Goal: Information Seeking & Learning: Learn about a topic

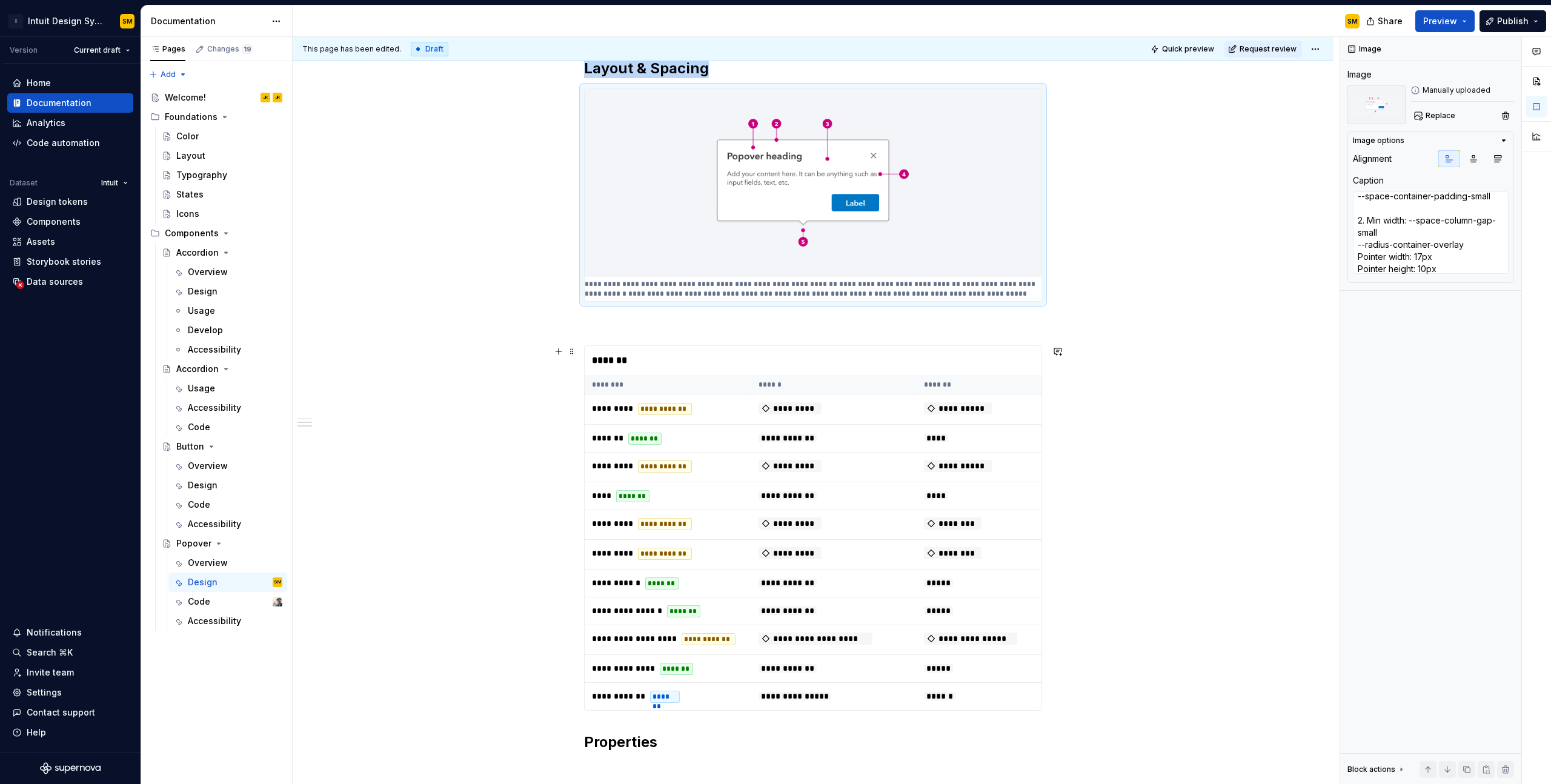
scroll to position [695, 0]
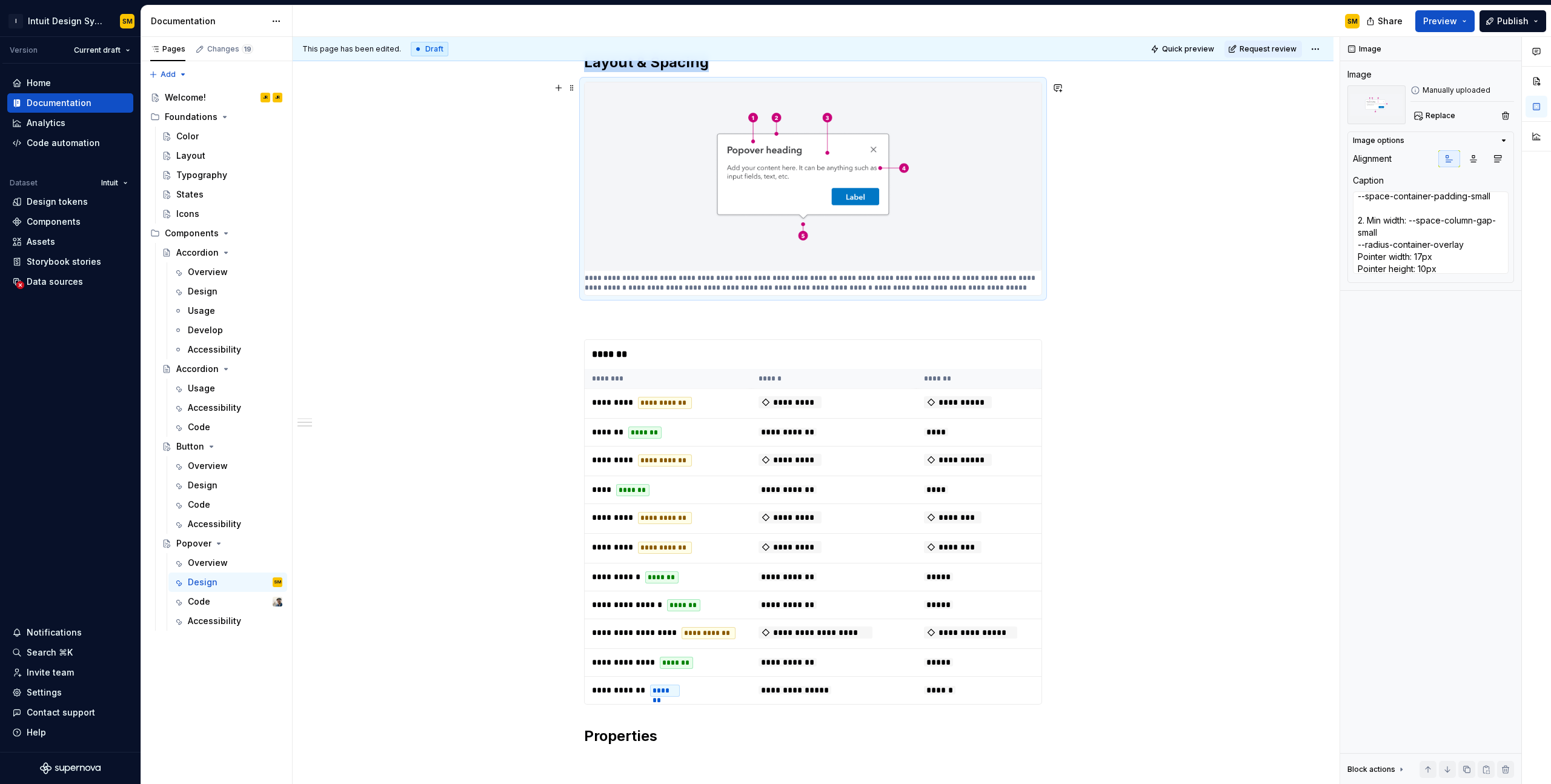
click at [1194, 256] on div "**********" at bounding box center [814, 281] width 1042 height 1476
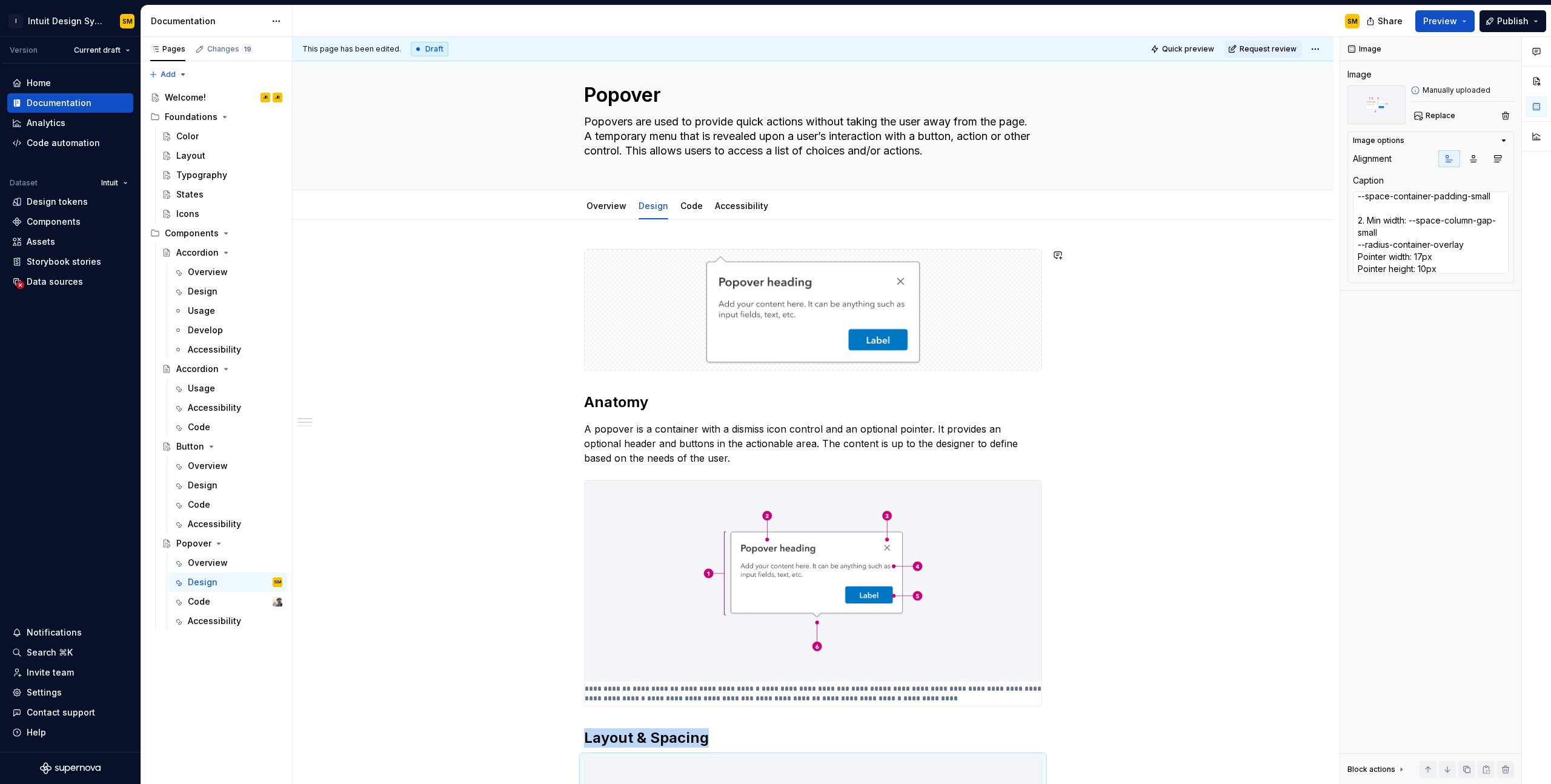
scroll to position [0, 0]
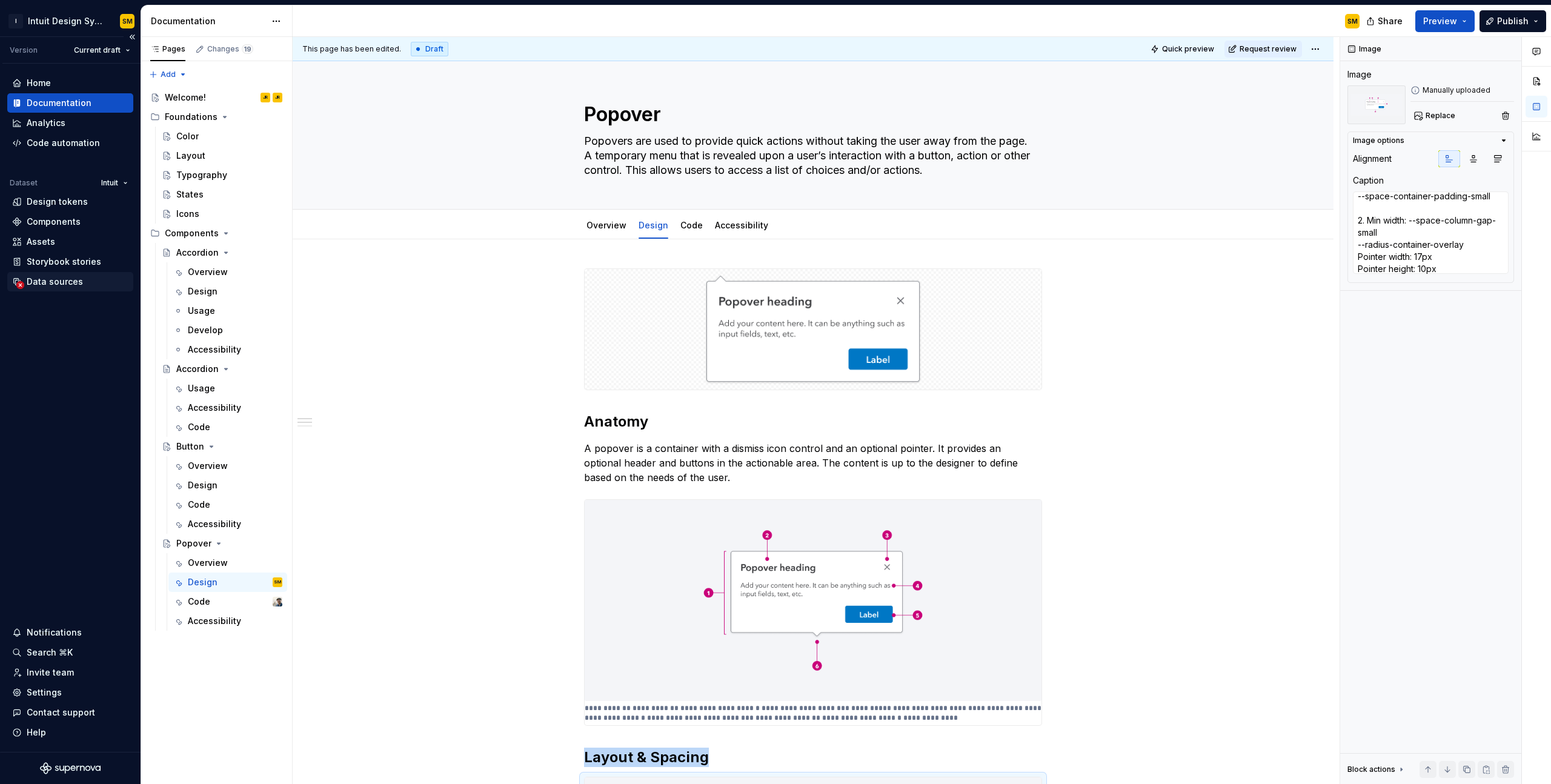
click at [56, 280] on div "Data sources" at bounding box center [54, 281] width 56 height 12
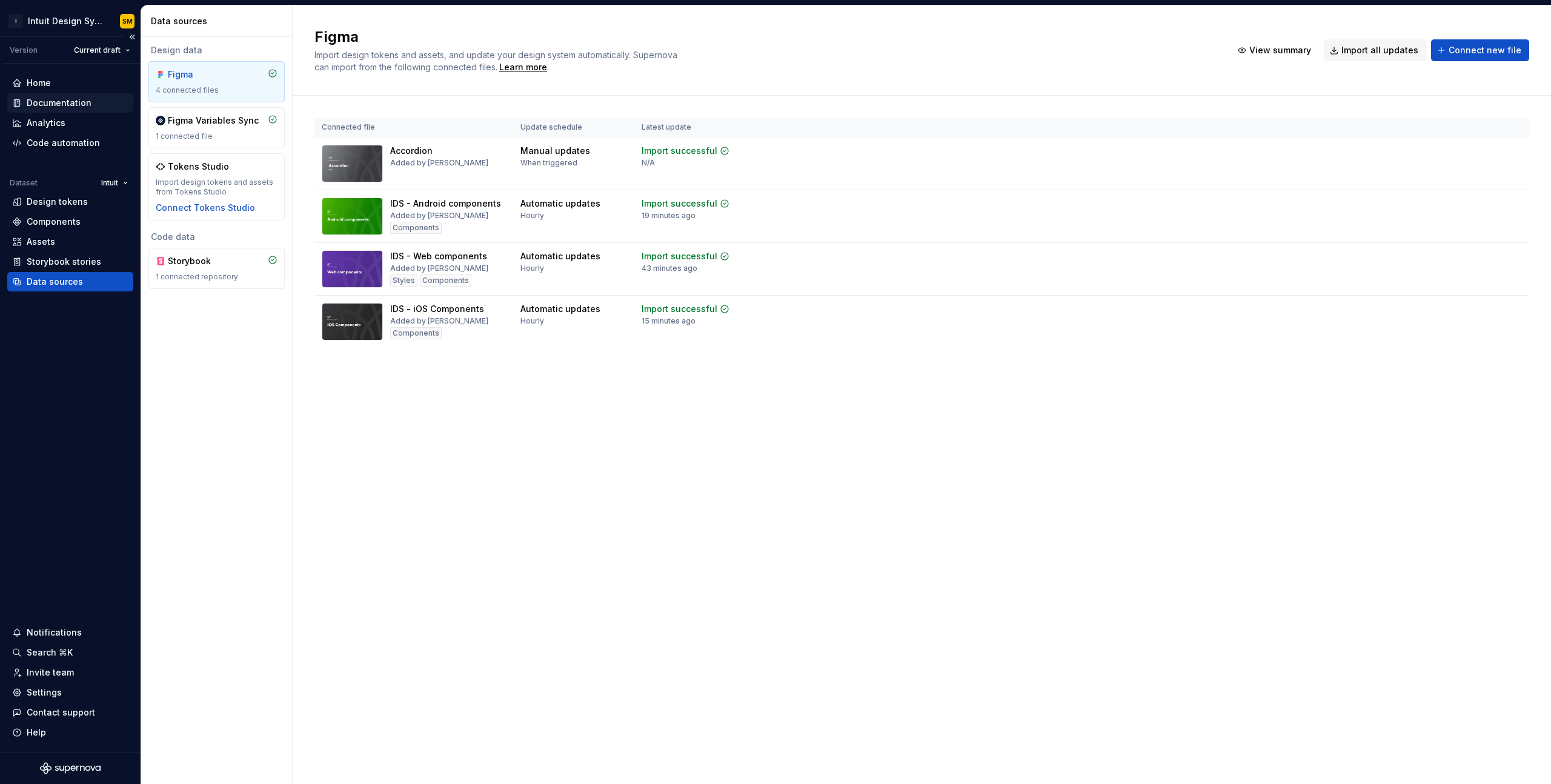
click at [44, 104] on div "Documentation" at bounding box center [59, 103] width 65 height 12
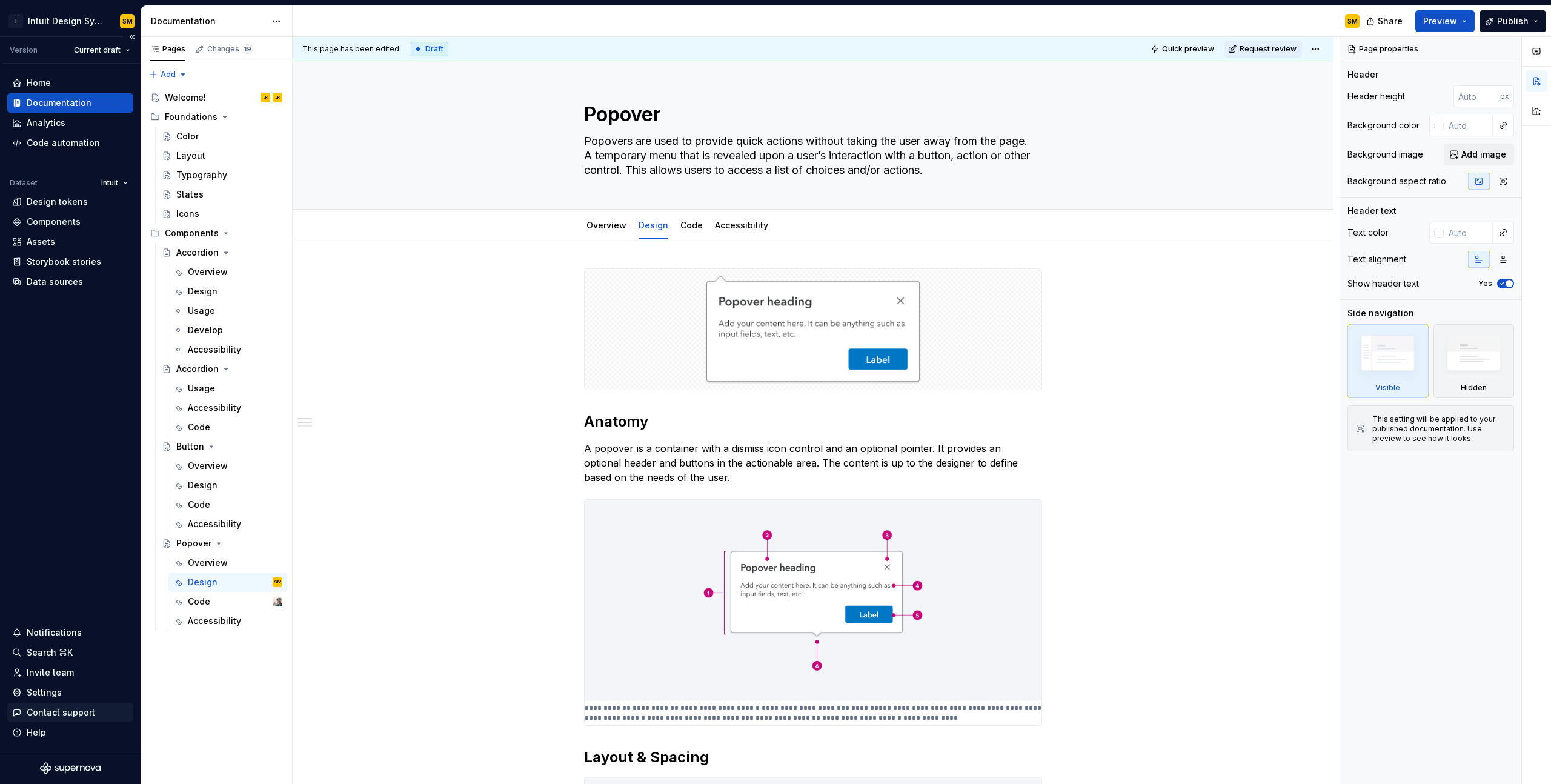
click at [70, 714] on div "Contact support" at bounding box center [61, 713] width 68 height 12
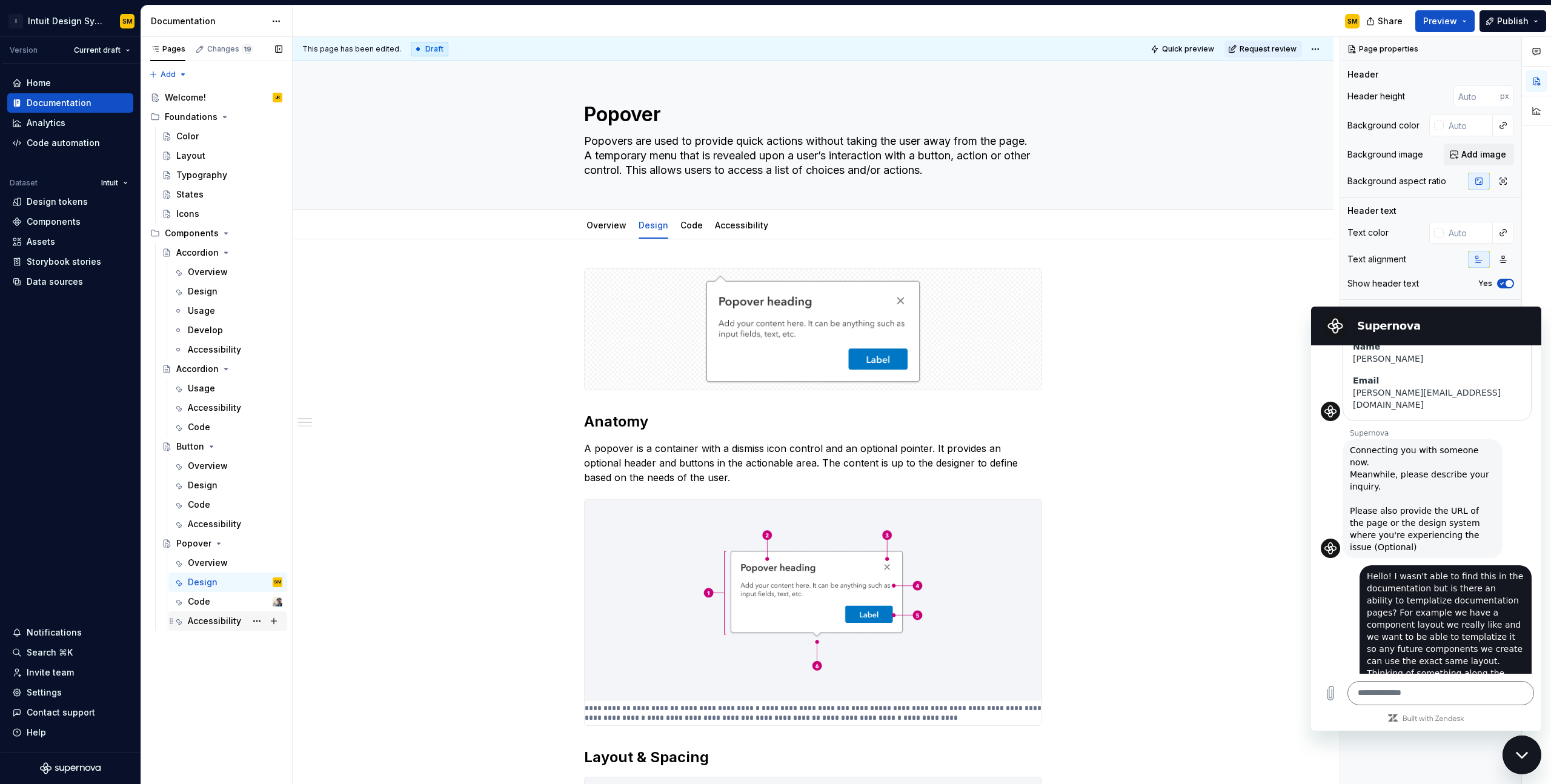
click at [231, 619] on div "Accessibility" at bounding box center [215, 621] width 53 height 12
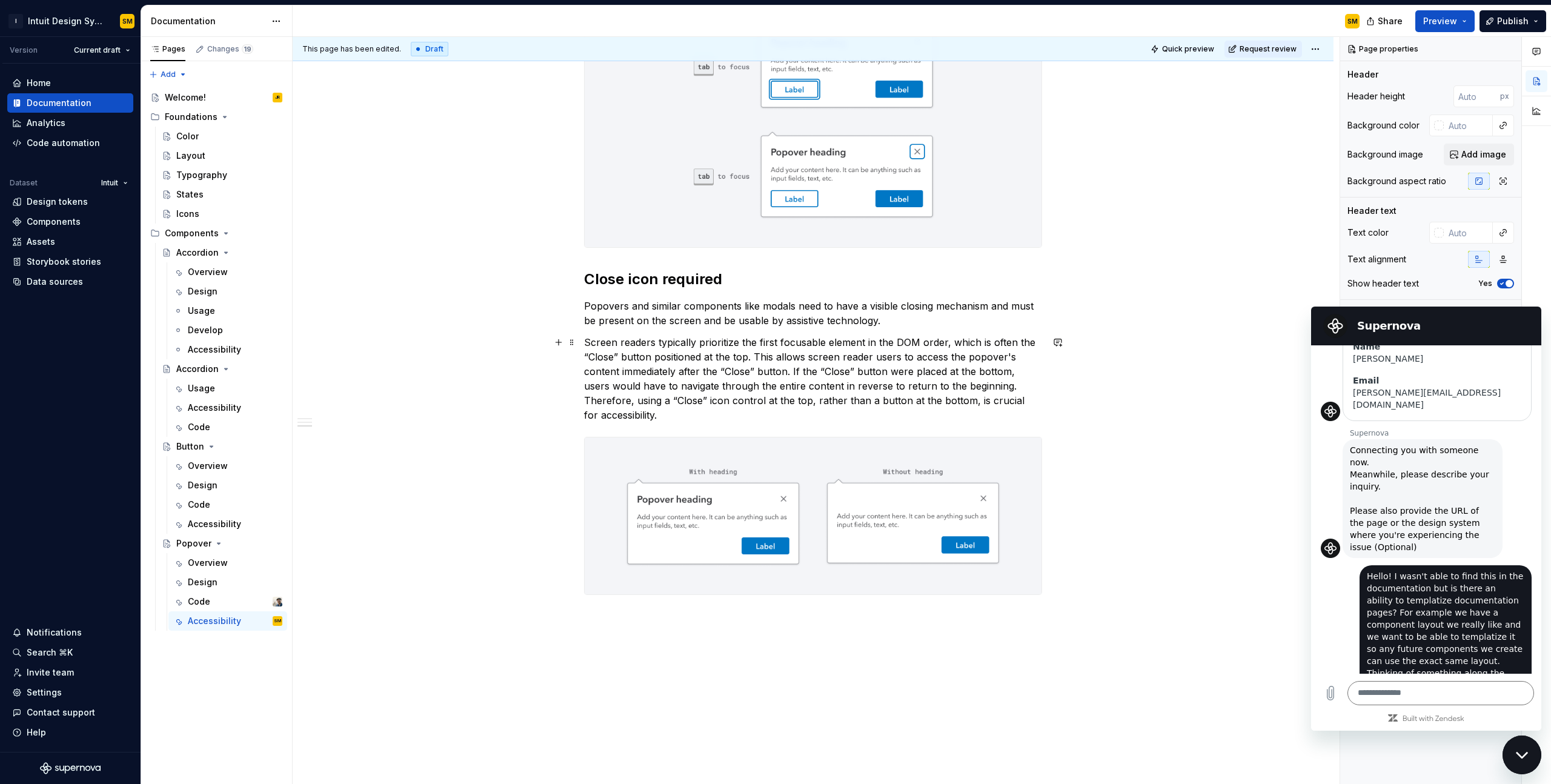
scroll to position [918, 0]
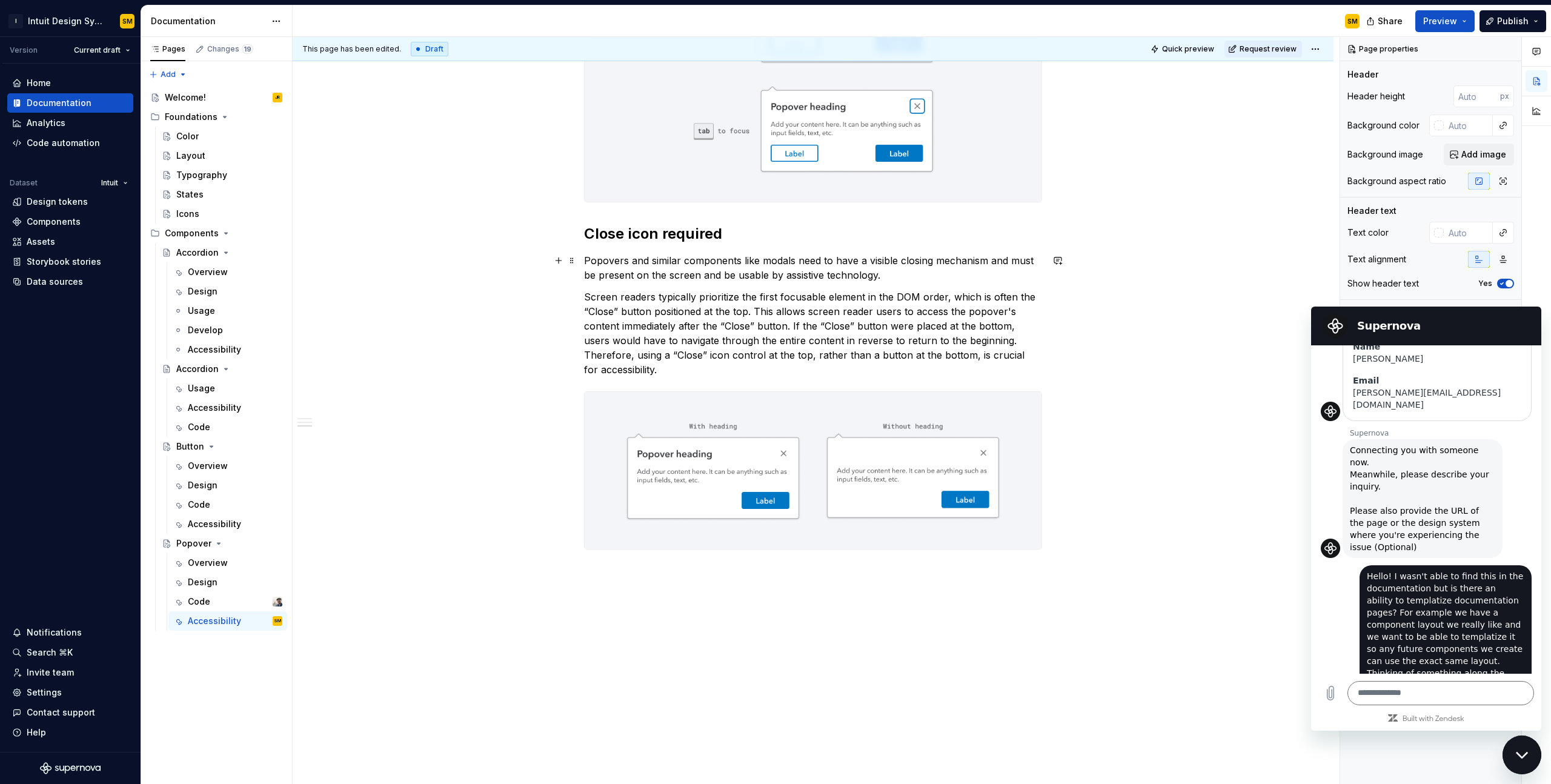
click at [942, 276] on p "Popovers and similar components like modals need to have a visible closing mech…" at bounding box center [814, 268] width 458 height 29
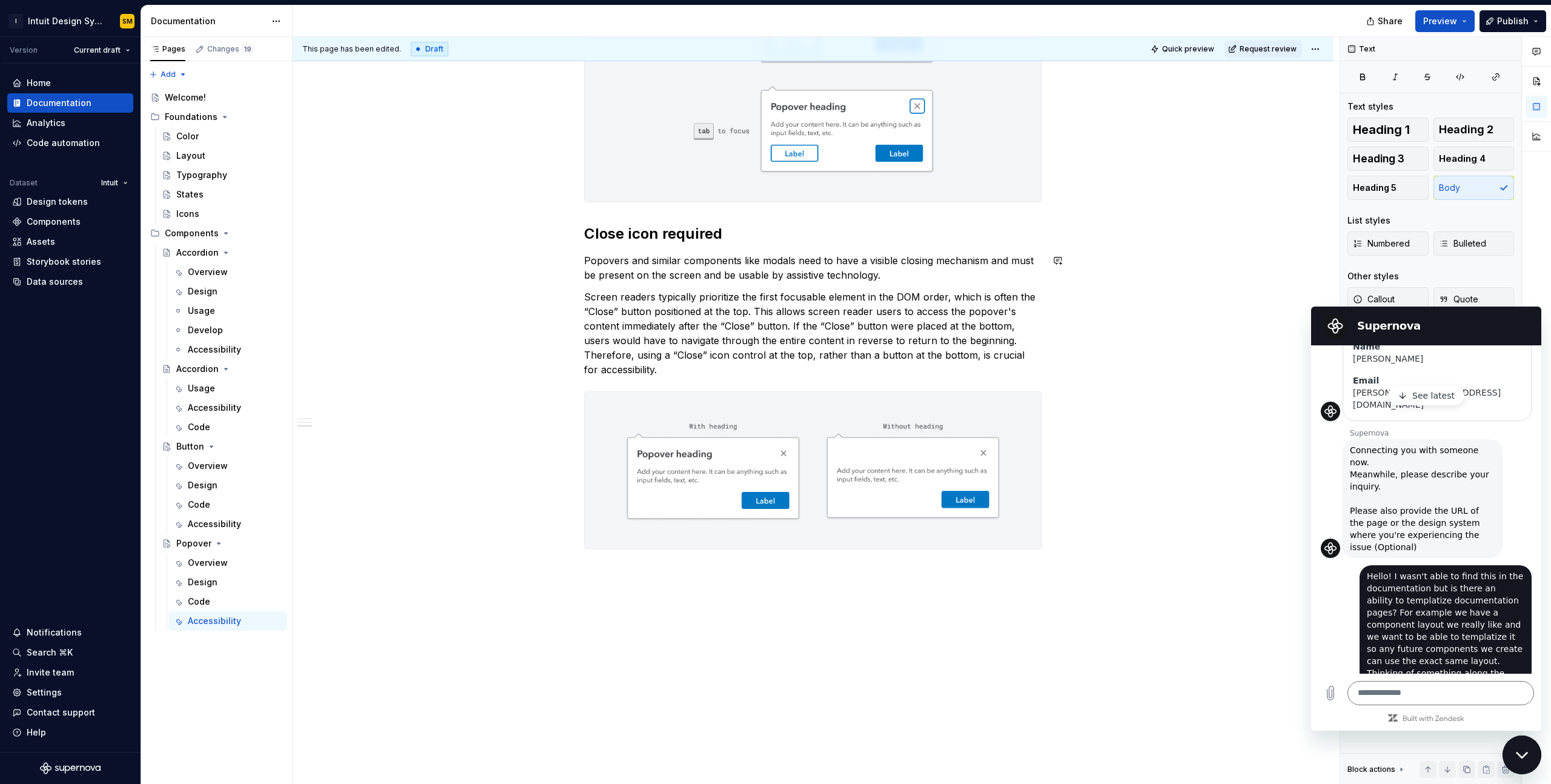
type textarea "*"
